Goal: Task Accomplishment & Management: Manage account settings

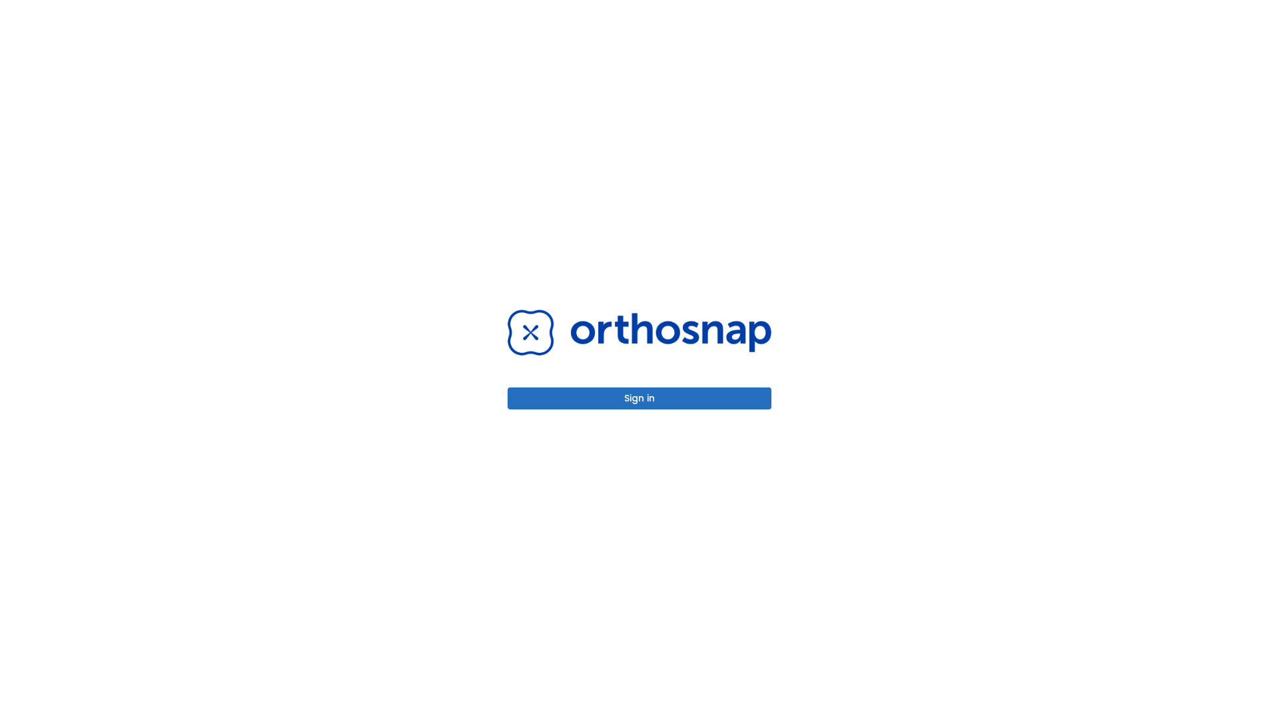
click at [639, 398] on button "Sign in" at bounding box center [640, 399] width 264 height 22
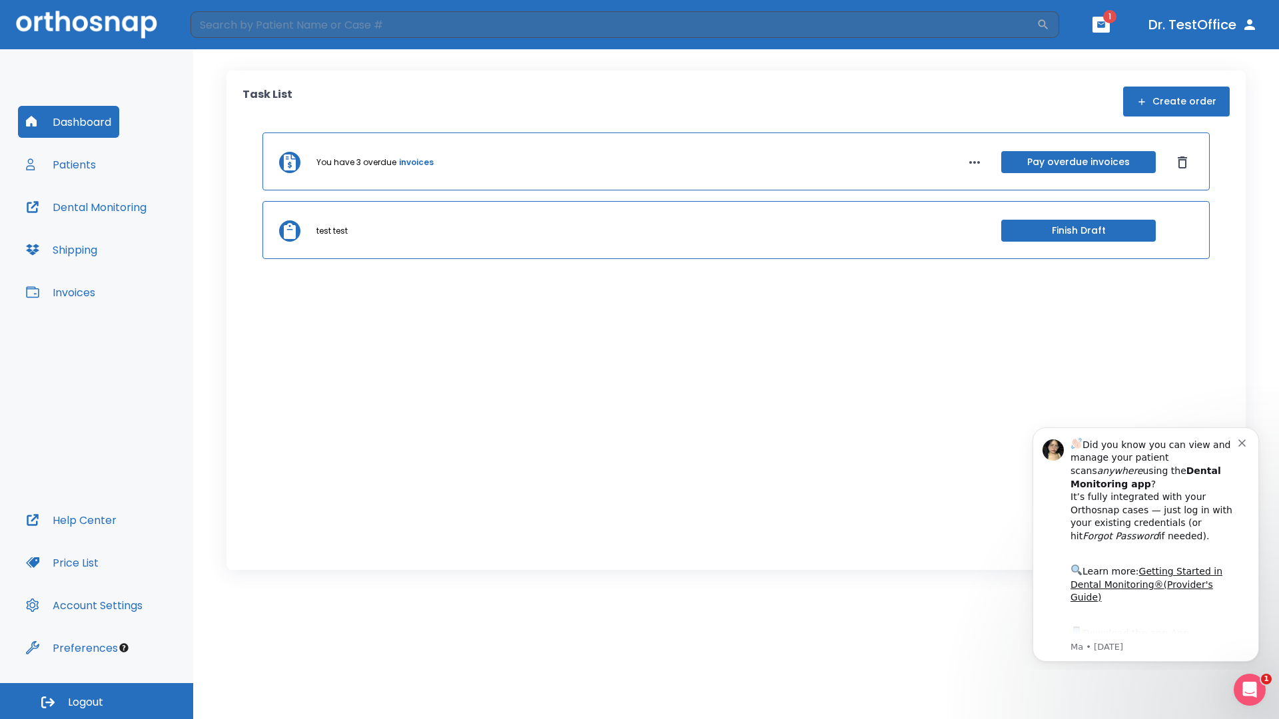
click at [97, 701] on span "Logout" at bounding box center [85, 702] width 35 height 15
